Goal: Information Seeking & Learning: Learn about a topic

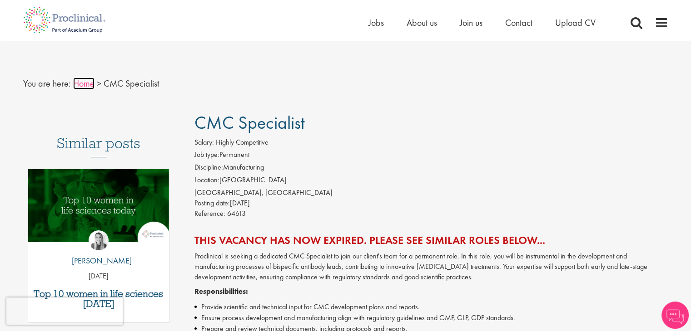
click at [84, 80] on link "Home" at bounding box center [83, 84] width 21 height 12
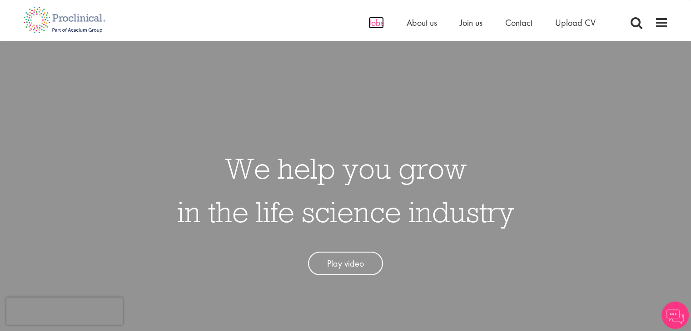
click at [377, 26] on span "Jobs" at bounding box center [375, 23] width 15 height 12
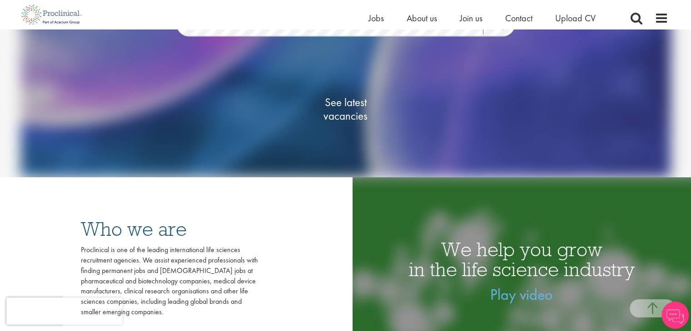
scroll to position [147, 0]
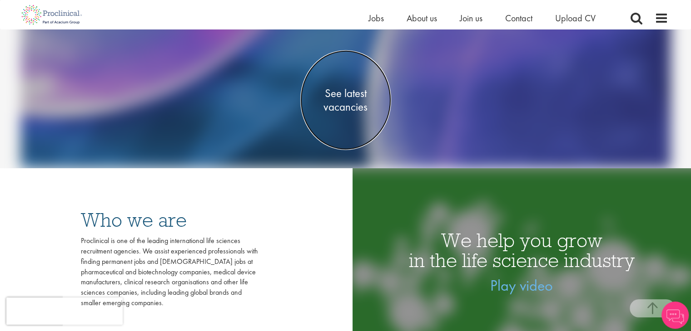
click at [350, 100] on span "See latest vacancies" at bounding box center [345, 99] width 91 height 27
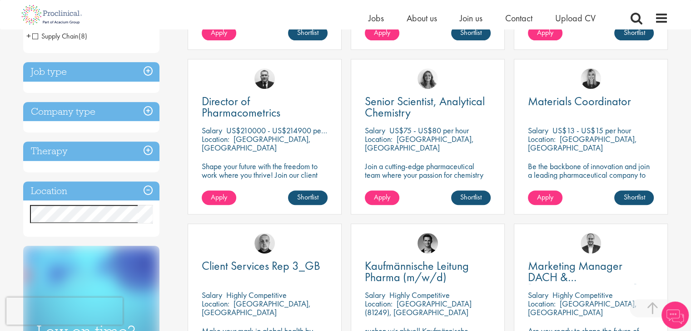
scroll to position [316, 0]
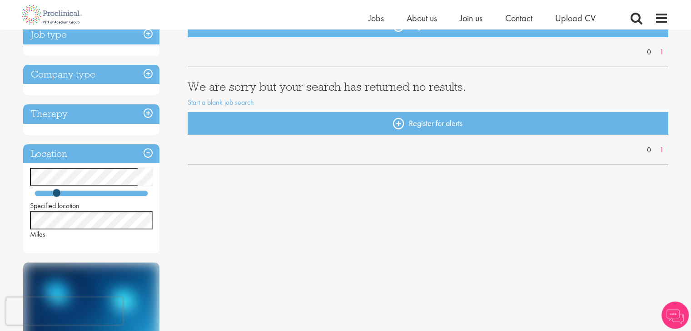
scroll to position [117, 0]
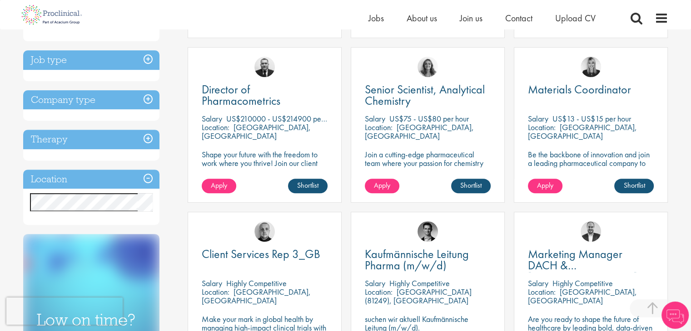
scroll to position [325, 0]
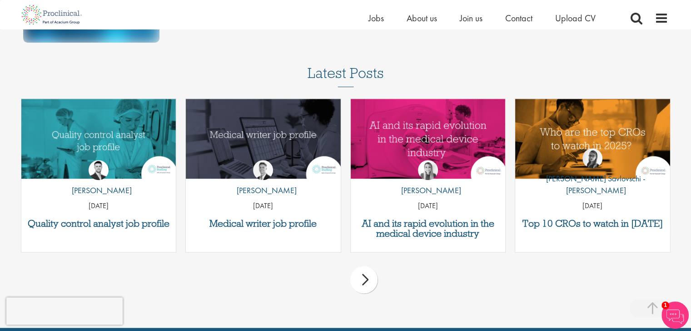
scroll to position [565, 0]
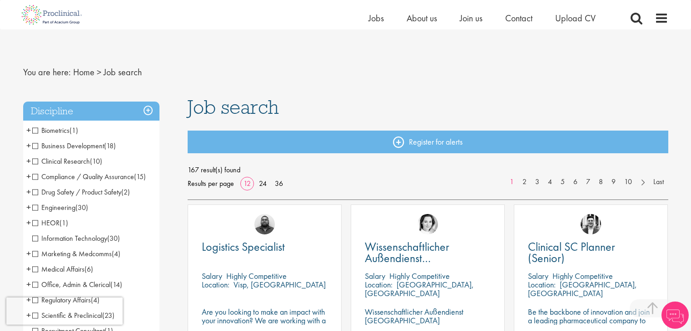
scroll to position [316, 0]
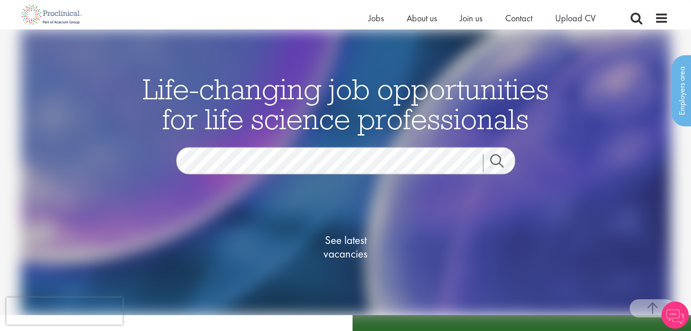
scroll to position [147, 0]
